Goal: Task Accomplishment & Management: Complete application form

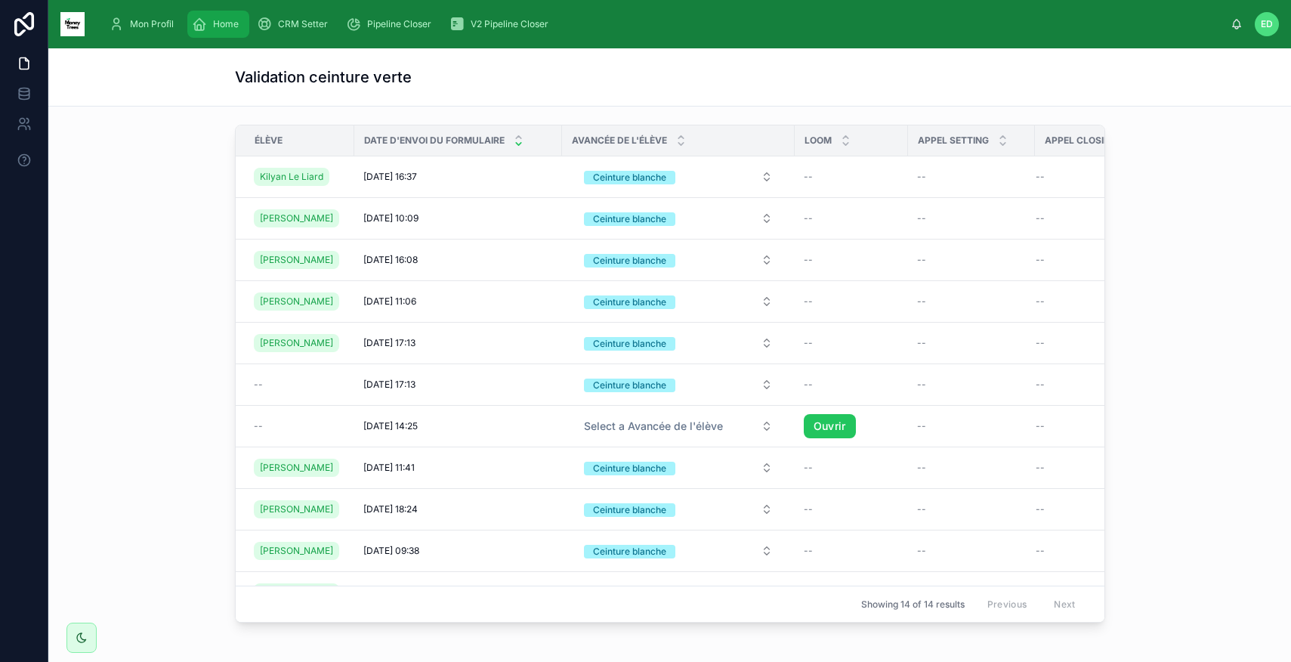
click at [227, 29] on span "Home" at bounding box center [226, 24] width 26 height 12
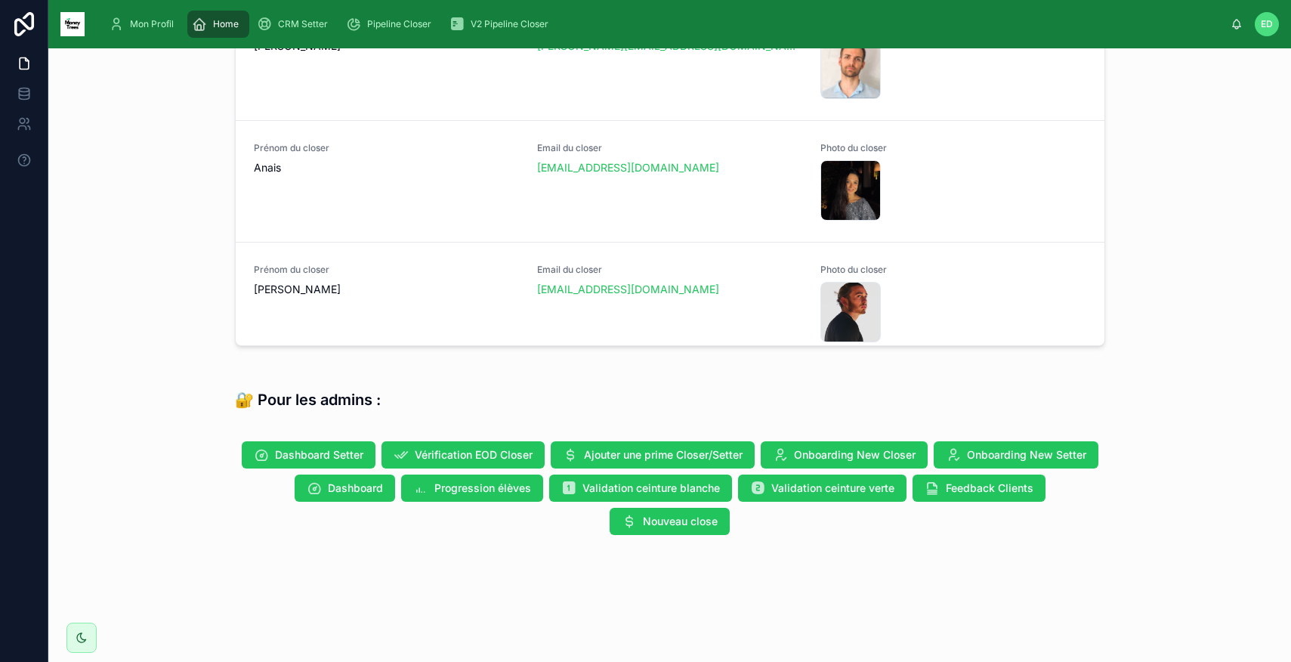
scroll to position [494, 0]
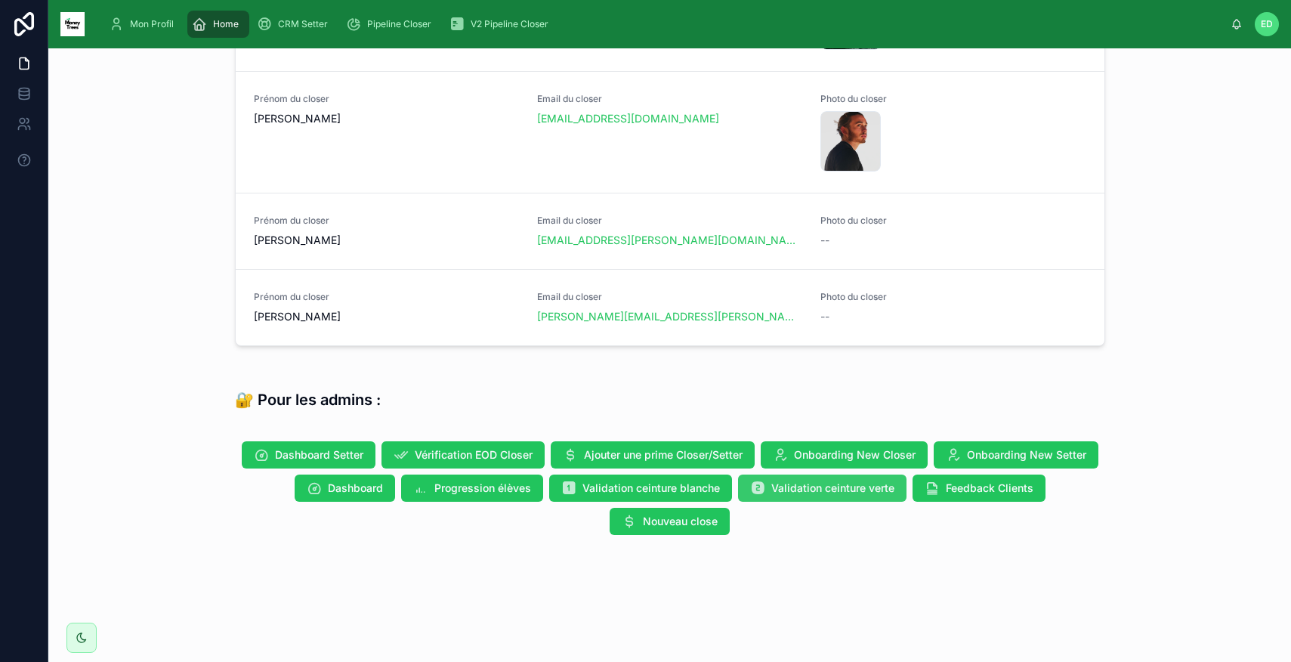
click at [809, 484] on span "Validation ceinture verte" at bounding box center [833, 488] width 123 height 15
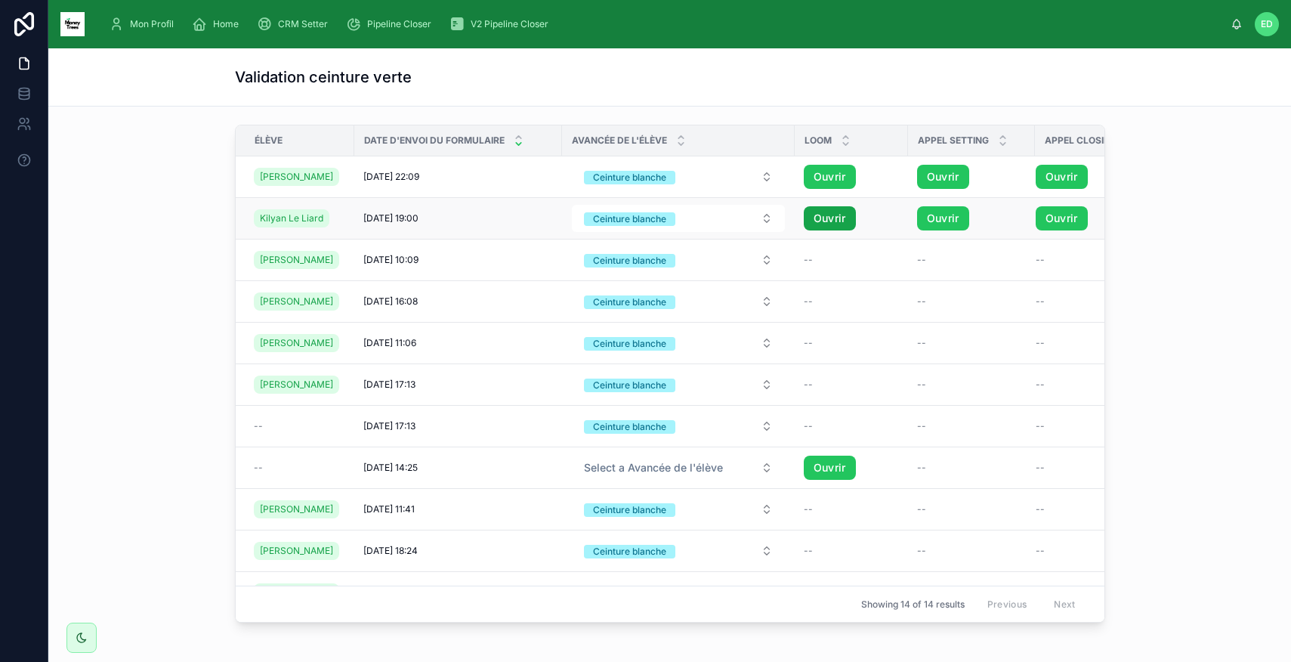
click at [833, 218] on link "Ouvrir" at bounding box center [830, 218] width 52 height 24
click at [925, 217] on link "Ouvrir" at bounding box center [943, 218] width 52 height 24
click at [0, 0] on div "Mon Profil Home CRM Setter Pipeline Closer V2 Pipeline Closer ED [PERSON_NAME] …" at bounding box center [645, 331] width 1291 height 662
click at [1056, 218] on link "Ouvrir" at bounding box center [1062, 218] width 52 height 24
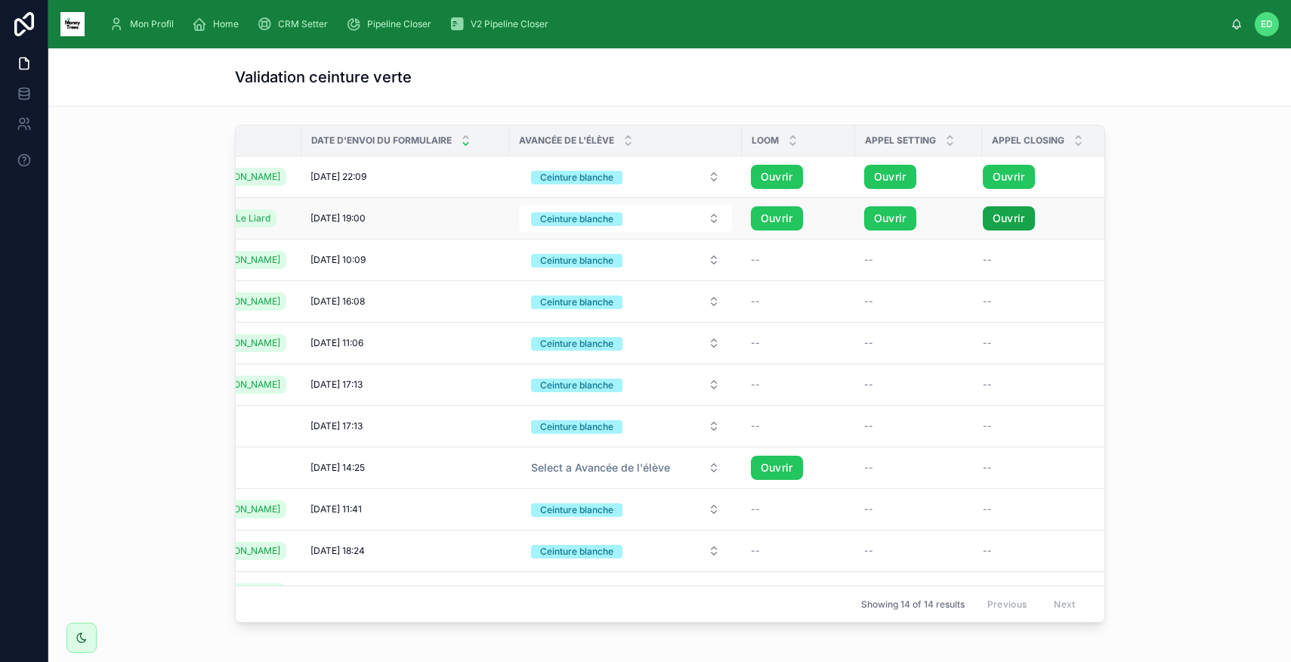
scroll to position [0, 58]
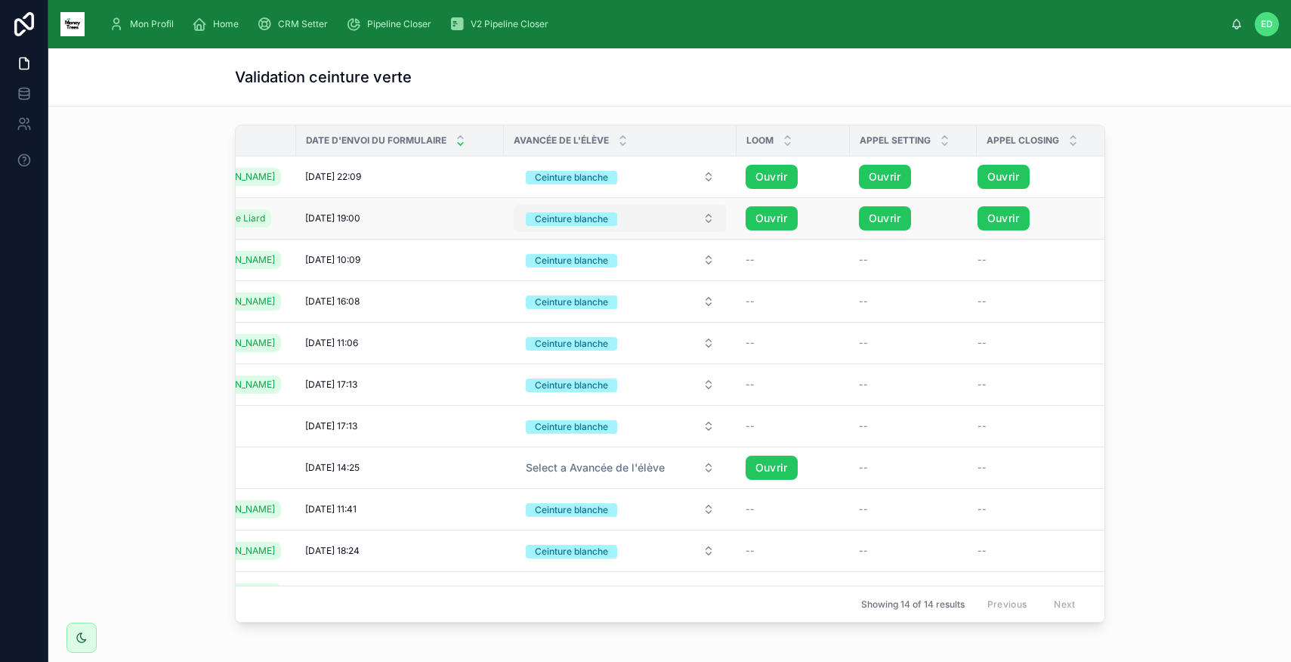
click at [697, 219] on button "Ceinture blanche" at bounding box center [620, 218] width 213 height 27
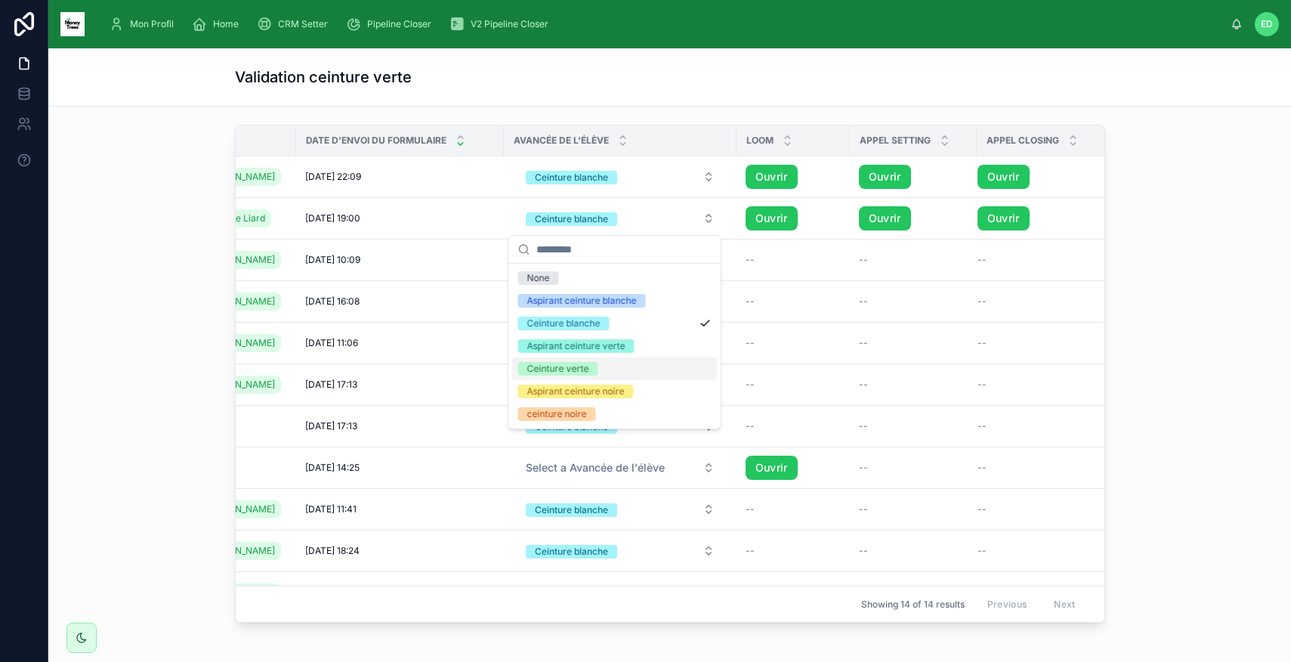
click at [565, 367] on div "Ceinture verte" at bounding box center [558, 369] width 62 height 14
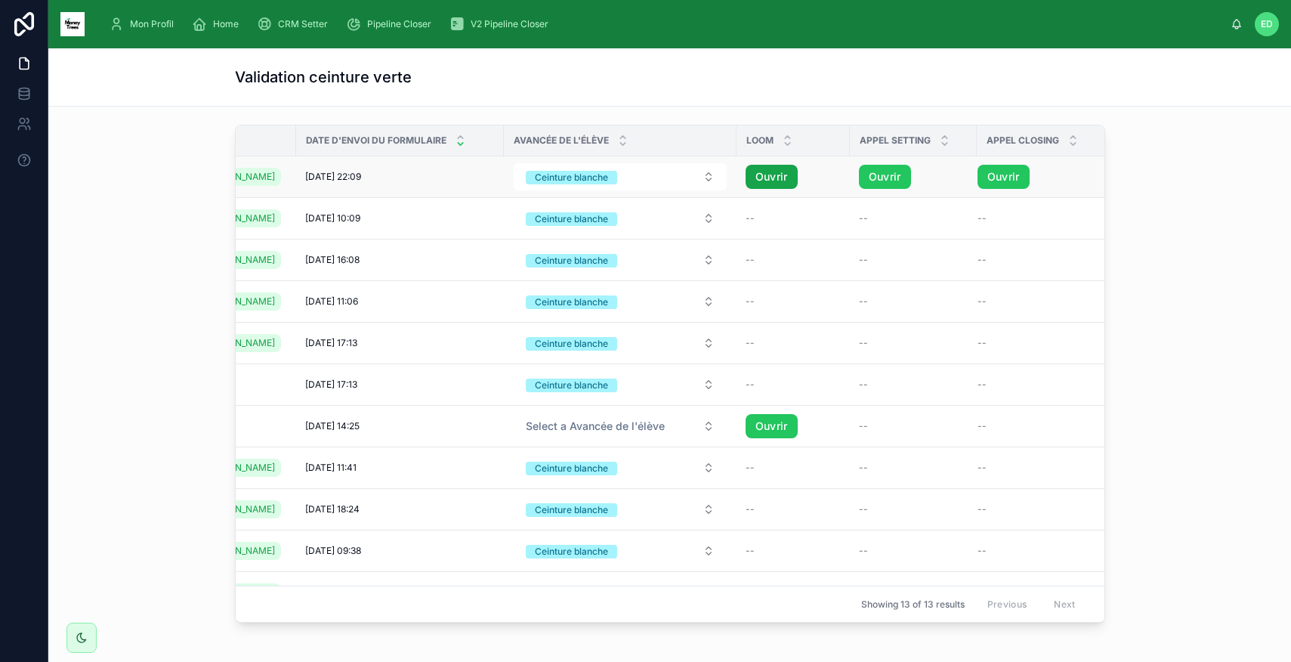
click at [758, 183] on link "Ouvrir" at bounding box center [772, 177] width 52 height 24
click at [859, 179] on link "Ouvrir" at bounding box center [885, 177] width 52 height 24
click at [987, 175] on link "Ouvrir" at bounding box center [1004, 177] width 52 height 24
click at [685, 178] on button "Ceinture blanche" at bounding box center [620, 176] width 213 height 27
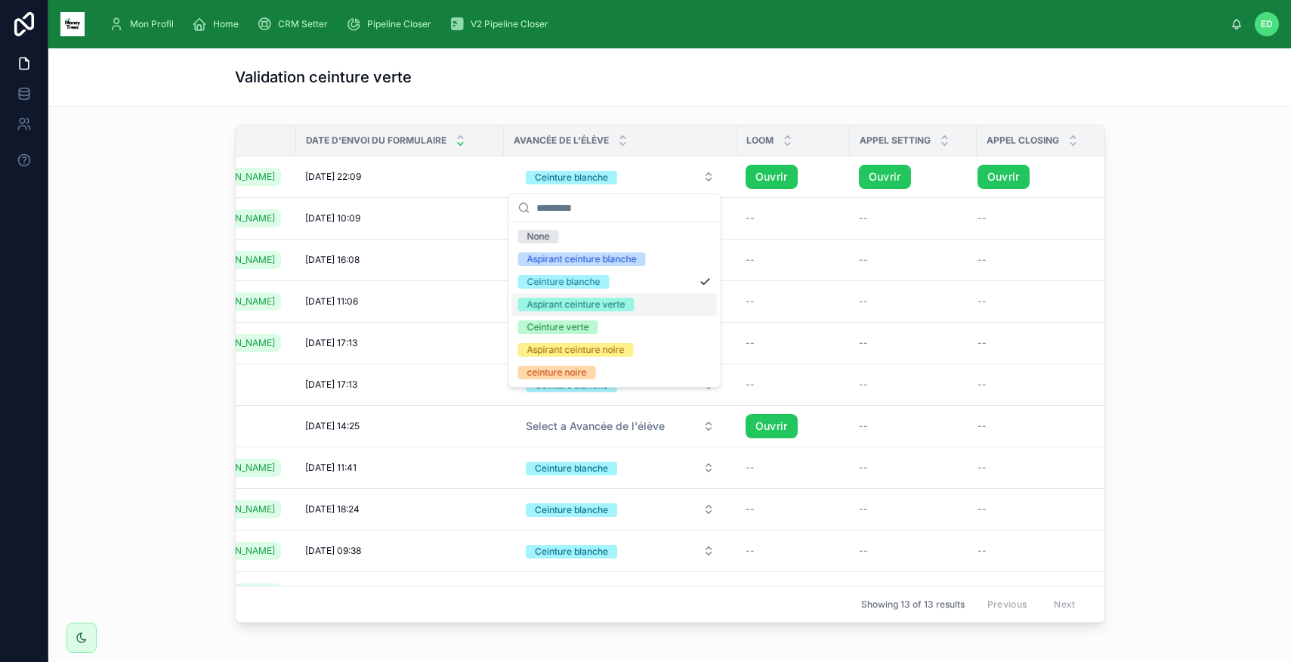
click at [611, 302] on div "Aspirant ceinture verte" at bounding box center [576, 305] width 98 height 14
